Goal: Navigation & Orientation: Find specific page/section

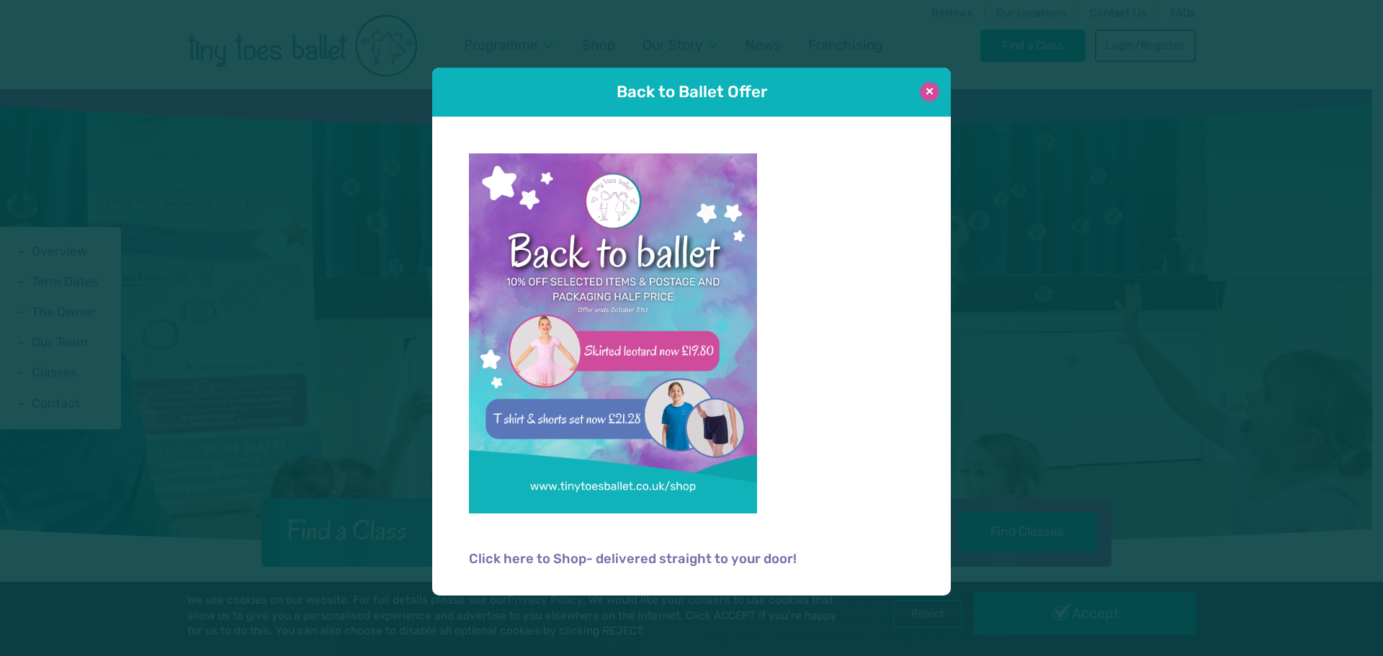
click at [928, 95] on button at bounding box center [929, 91] width 19 height 19
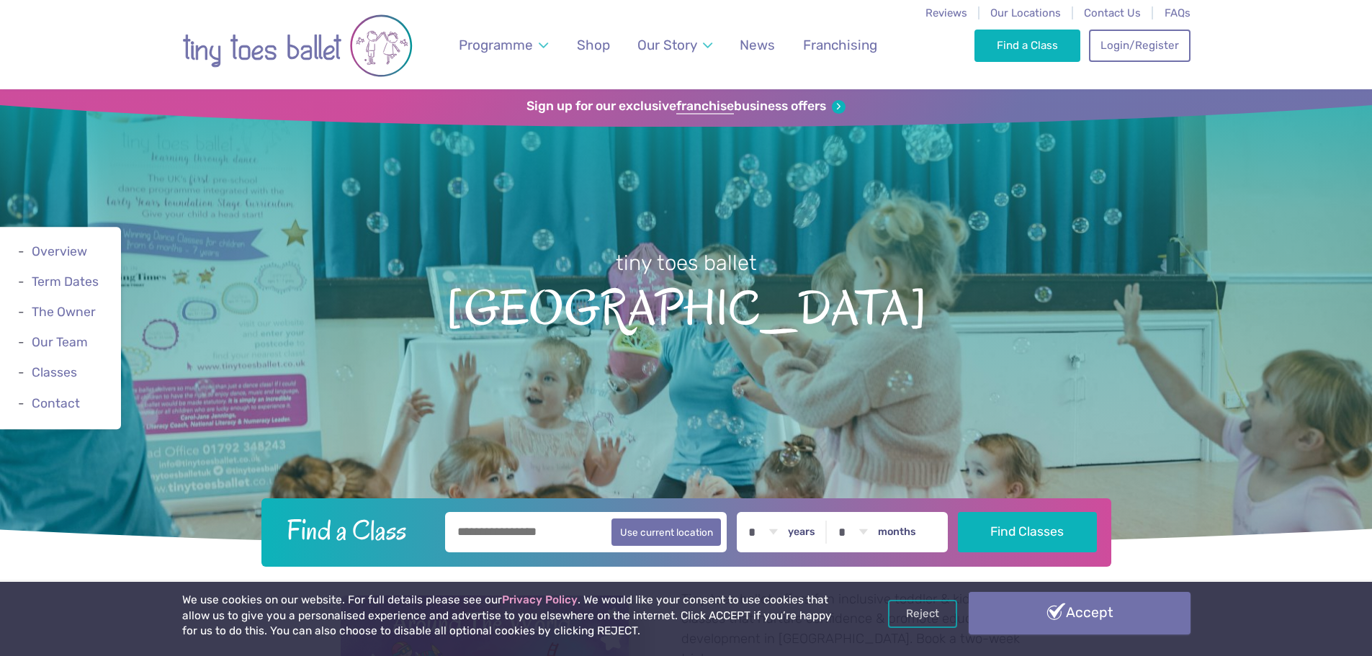
click at [1087, 613] on link "Accept" at bounding box center [1080, 613] width 222 height 42
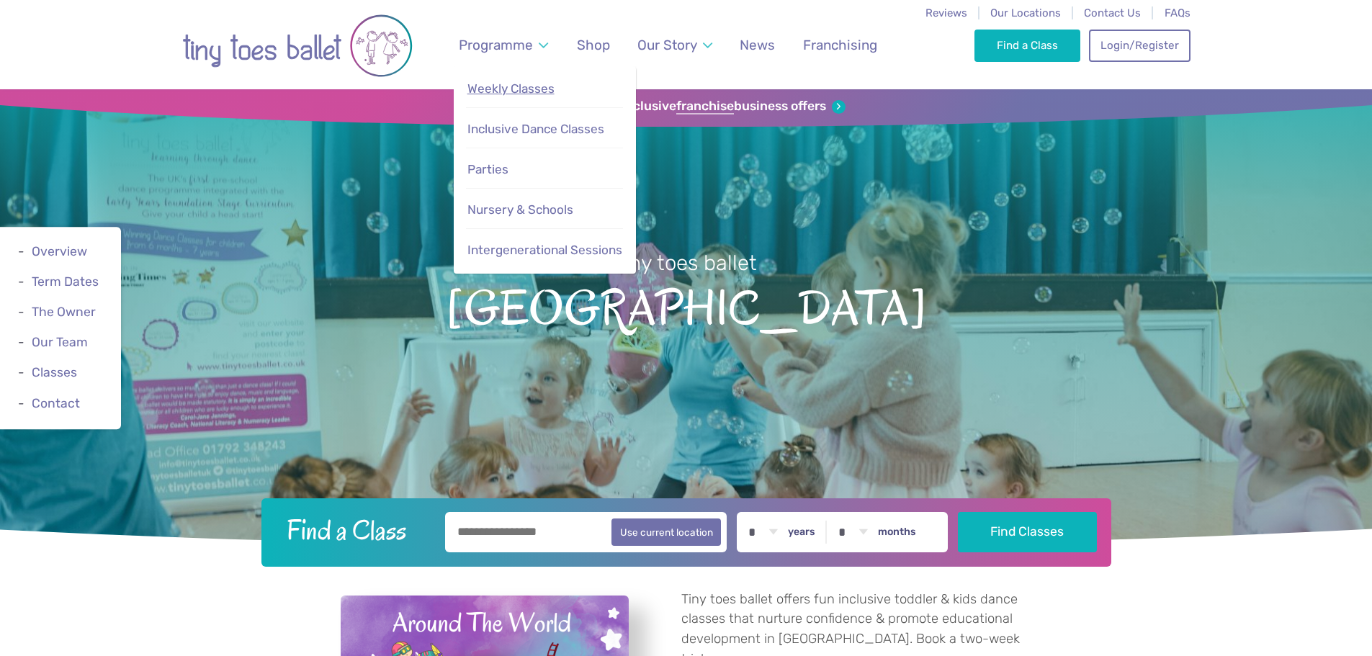
click at [500, 84] on span "Weekly Classes" at bounding box center [511, 88] width 87 height 14
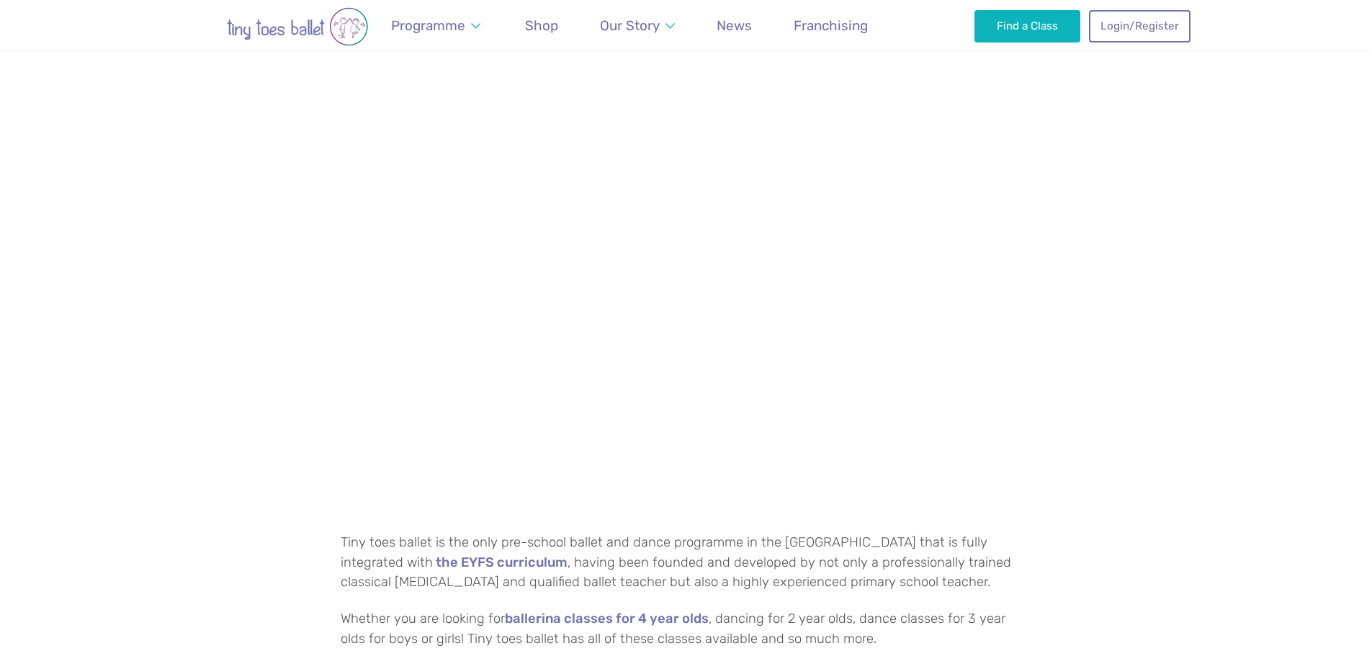
scroll to position [1081, 0]
